Goal: Information Seeking & Learning: Find specific page/section

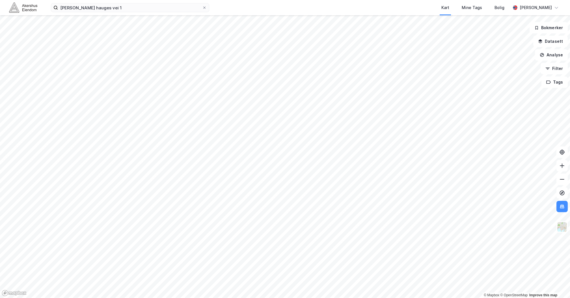
click at [23, 5] on img at bounding box center [23, 8] width 28 height 10
click at [123, 8] on input "[PERSON_NAME] hauges vei 1" at bounding box center [130, 7] width 144 height 8
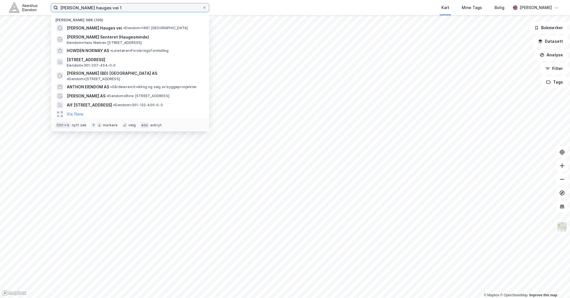
click at [123, 8] on input "[PERSON_NAME] hauges vei 1" at bounding box center [130, 7] width 144 height 8
click at [568, 228] on img at bounding box center [562, 226] width 11 height 11
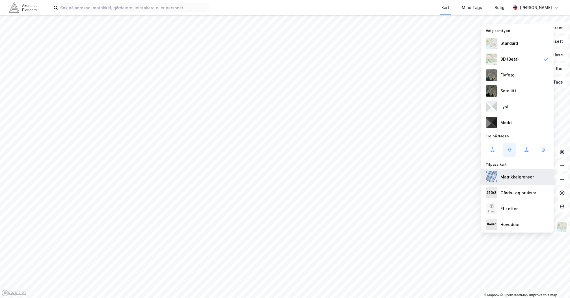
click at [521, 173] on div "Matrikkelgrenser" at bounding box center [518, 177] width 72 height 16
click at [508, 76] on div "Flyfoto" at bounding box center [508, 75] width 14 height 7
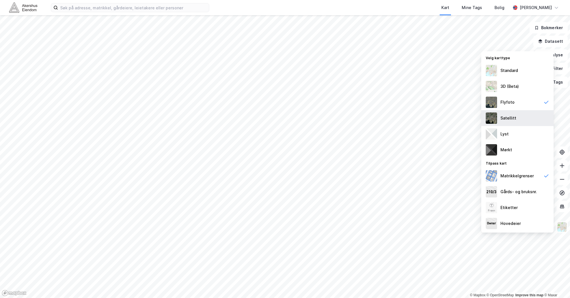
click at [518, 119] on div "Satellitt" at bounding box center [518, 118] width 72 height 16
click at [562, 70] on button "Filter" at bounding box center [554, 68] width 27 height 11
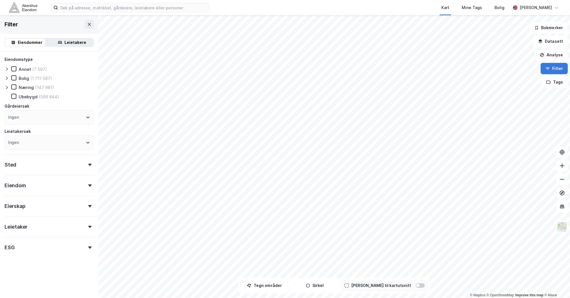
click at [560, 68] on button "Filter" at bounding box center [554, 68] width 27 height 11
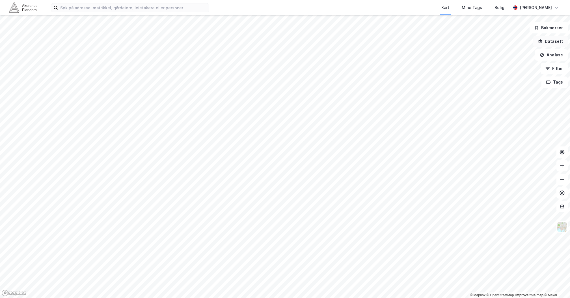
click at [560, 40] on button "Datasett" at bounding box center [551, 41] width 35 height 11
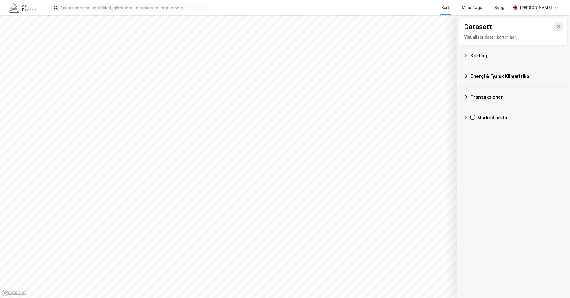
click at [468, 53] on div "Kartlag" at bounding box center [514, 56] width 100 height 14
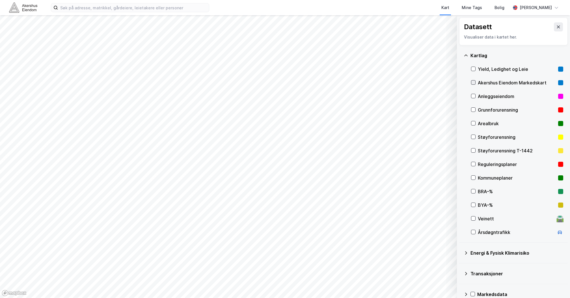
click at [473, 81] on icon at bounding box center [474, 82] width 4 height 4
click at [557, 27] on icon at bounding box center [559, 27] width 5 height 5
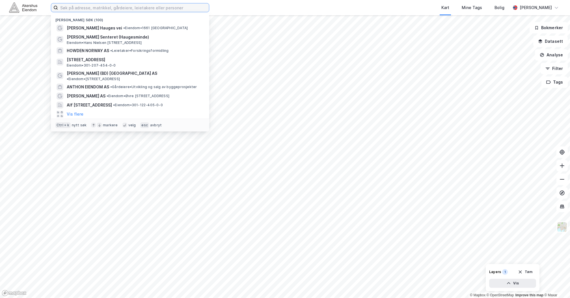
click at [141, 9] on input at bounding box center [133, 7] width 151 height 8
type input "k"
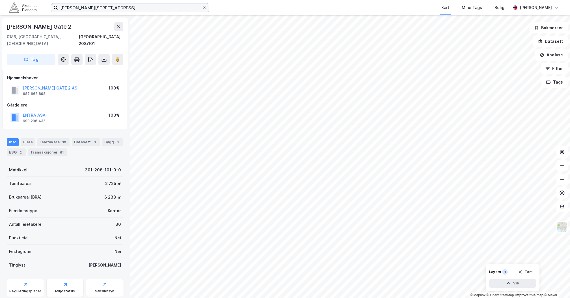
click at [130, 8] on input "[PERSON_NAME][STREET_ADDRESS]" at bounding box center [130, 7] width 144 height 8
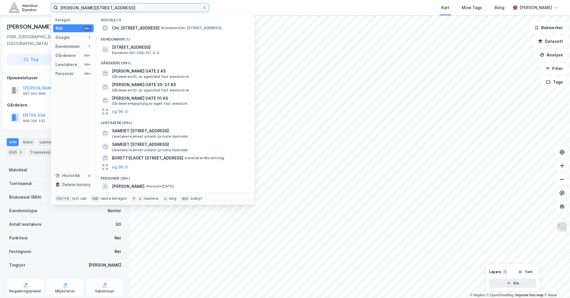
click at [130, 8] on input "[PERSON_NAME][STREET_ADDRESS]" at bounding box center [130, 7] width 144 height 8
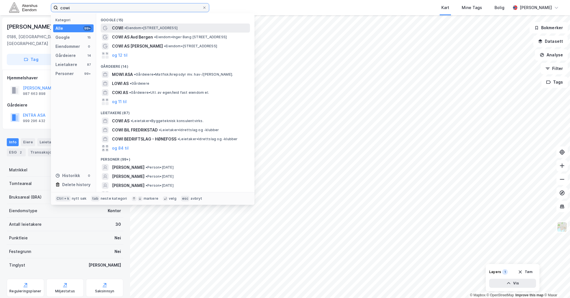
type input "cowi"
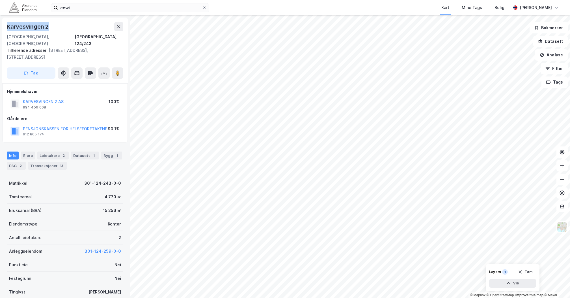
drag, startPoint x: 53, startPoint y: 27, endPoint x: 3, endPoint y: 29, distance: 50.4
click at [3, 29] on div "[STREET_ADDRESS], 124/243 Tilhørende adresser: [STREET_ADDRESS], [STREET_ADDRES…" at bounding box center [65, 51] width 126 height 66
copy div "Karvesvingen 2"
